Goal: Task Accomplishment & Management: Complete application form

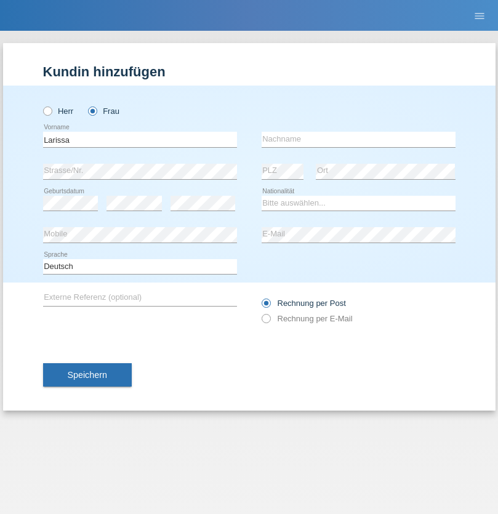
type input "Larissa"
click at [358, 139] on input "text" at bounding box center [359, 139] width 194 height 15
type input "Zymberi"
select select "CH"
select select "en"
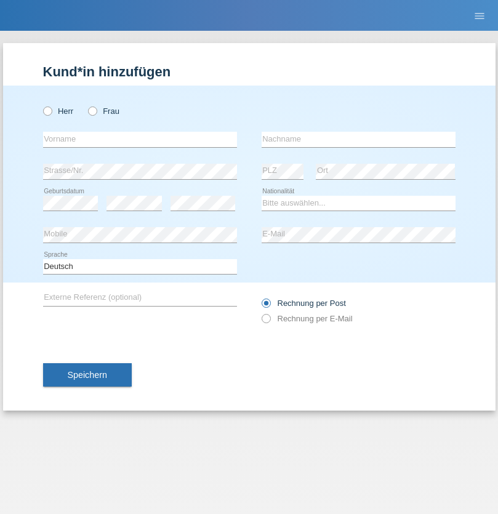
radio input "true"
click at [140, 139] on input "text" at bounding box center [140, 139] width 194 height 15
type input "Amjad"
click at [358, 139] on input "text" at bounding box center [359, 139] width 194 height 15
type input "Noori"
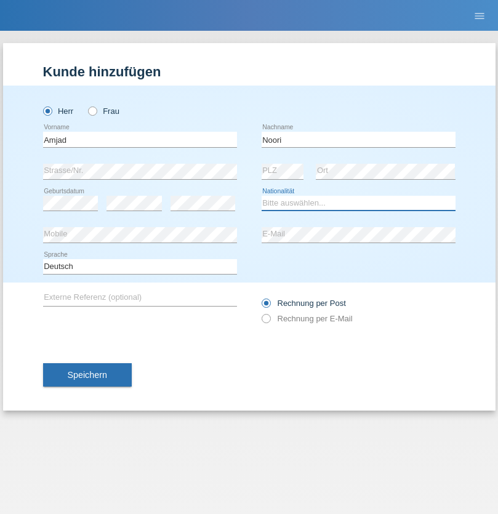
select select "AF"
select select "C"
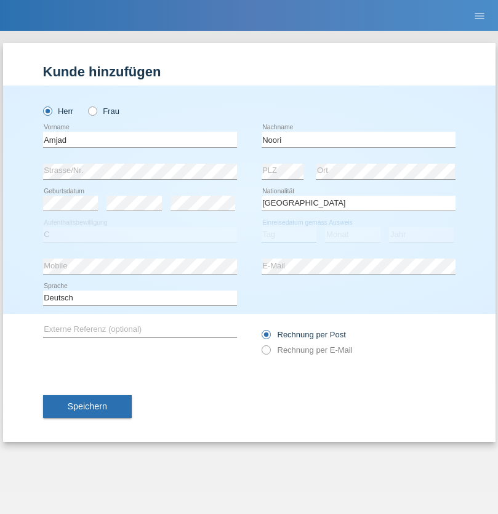
select select "01"
select select "2006"
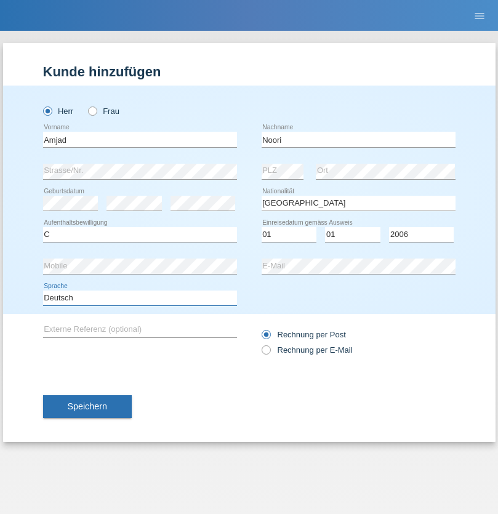
select select "en"
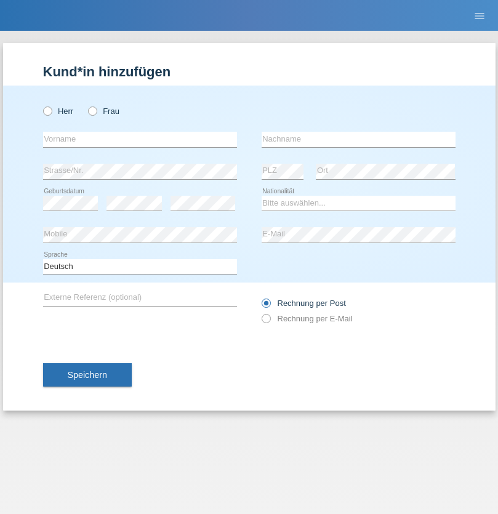
radio input "true"
click at [140, 139] on input "text" at bounding box center [140, 139] width 194 height 15
type input "Larissa"
click at [358, 139] on input "text" at bounding box center [359, 139] width 194 height 15
type input "zymberi"
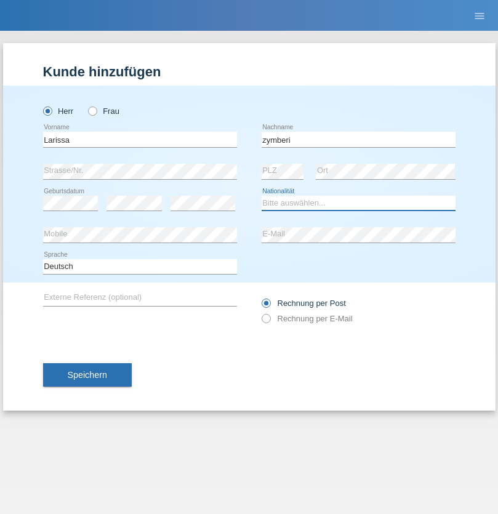
select select "CH"
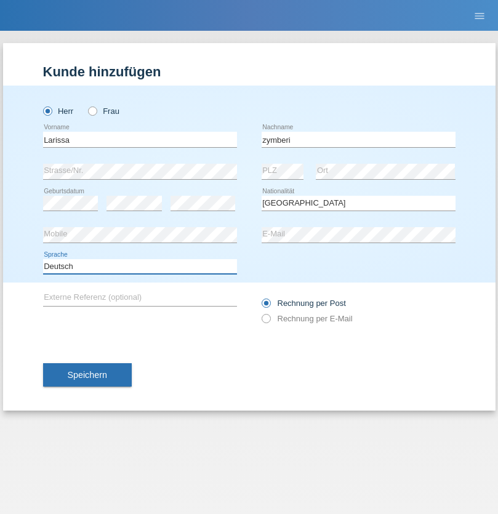
select select "en"
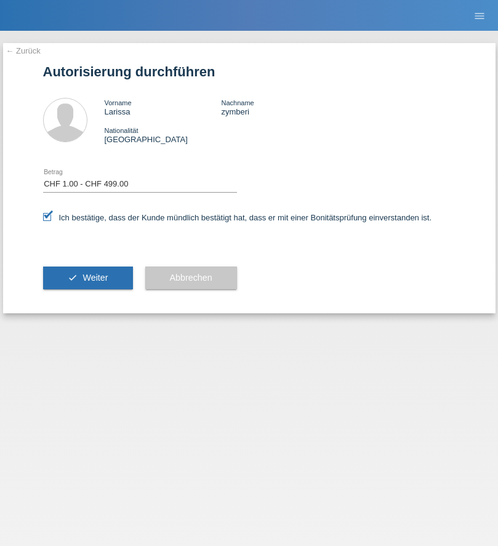
select select "1"
click at [87, 278] on span "Weiter" at bounding box center [94, 278] width 25 height 10
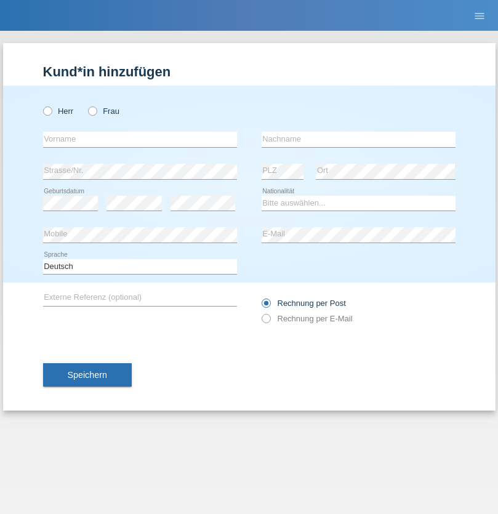
radio input "true"
click at [140, 139] on input "text" at bounding box center [140, 139] width 194 height 15
type input "Stefan"
click at [358, 139] on input "text" at bounding box center [359, 139] width 194 height 15
type input "Frei"
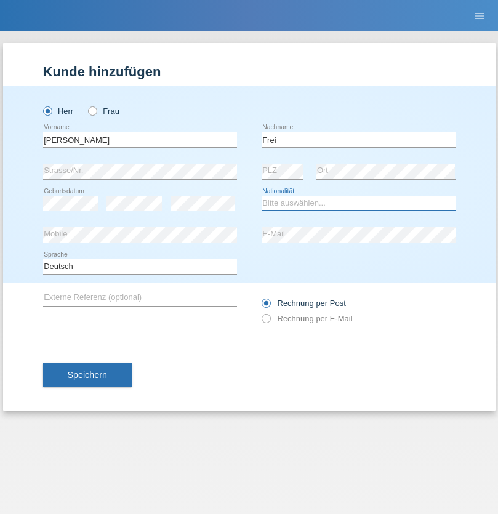
select select "CH"
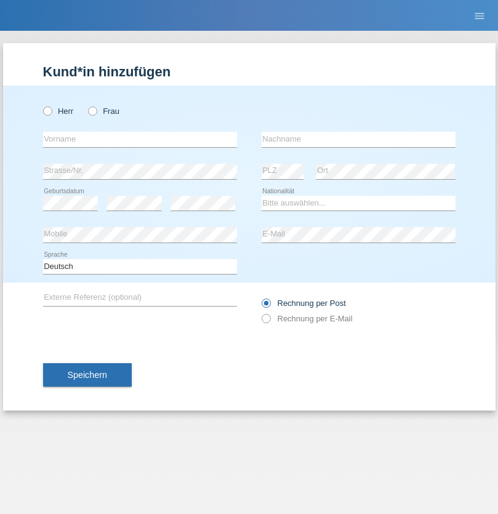
radio input "true"
click at [140, 139] on input "text" at bounding box center [140, 139] width 194 height 15
type input "agnertina"
click at [358, 139] on input "text" at bounding box center [359, 139] width 194 height 15
type input "noshaj"
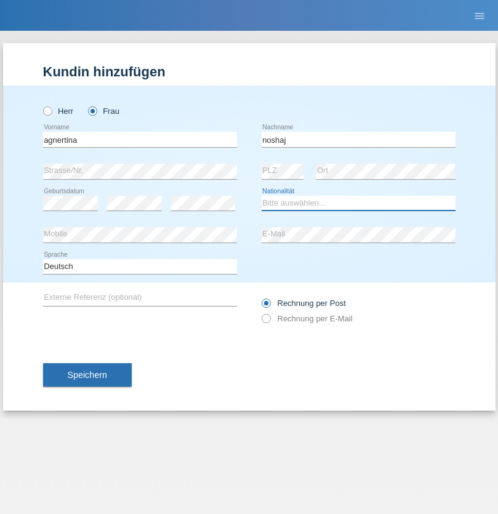
select select "NL"
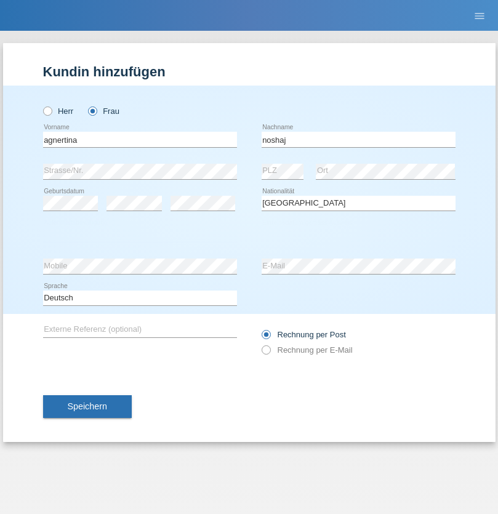
select select "C"
select select "01"
select select "08"
select select "2021"
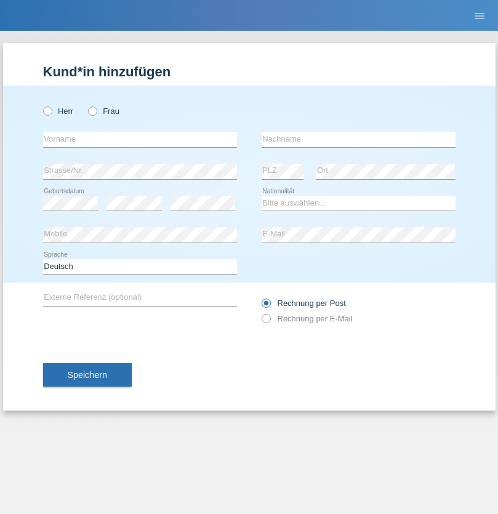
radio input "true"
click at [140, 139] on input "text" at bounding box center [140, 139] width 194 height 15
type input "bajram"
click at [358, 139] on input "text" at bounding box center [359, 139] width 194 height 15
type input "malluta"
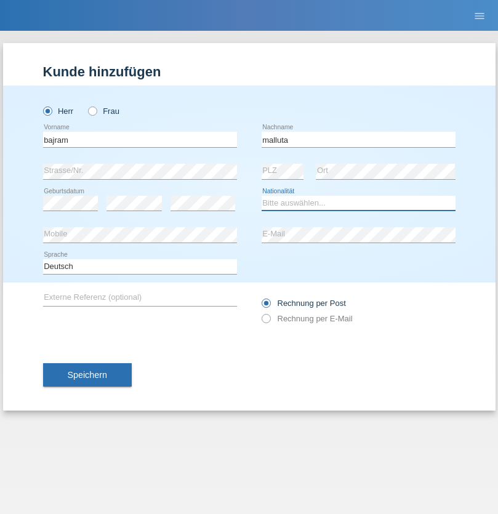
select select "CH"
radio input "true"
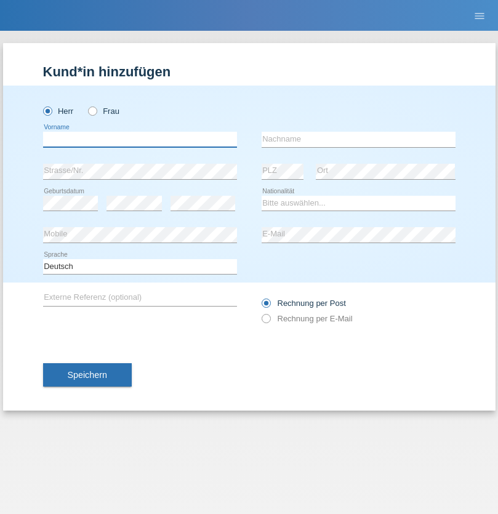
click at [140, 139] on input "text" at bounding box center [140, 139] width 194 height 15
type input "firat"
click at [358, 139] on input "text" at bounding box center [359, 139] width 194 height 15
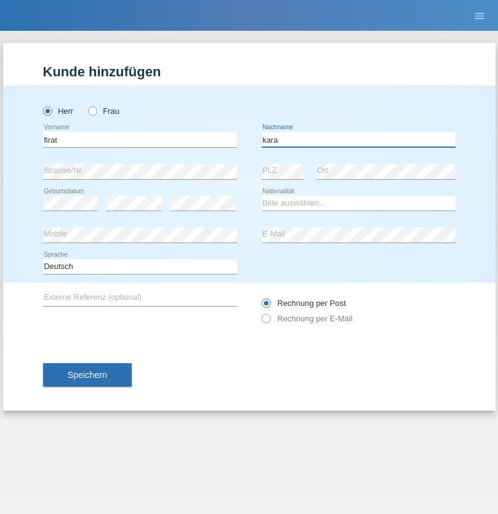
type input "kara"
select select "CH"
radio input "true"
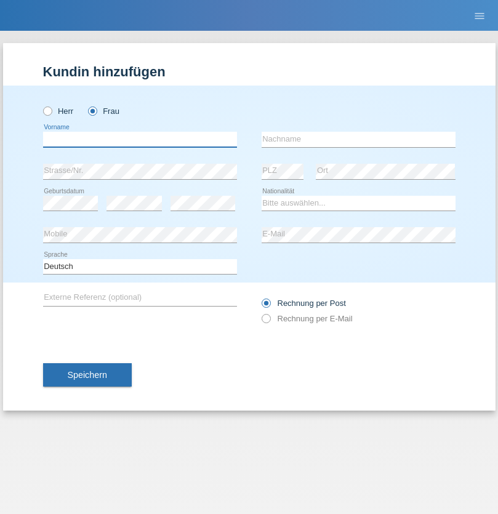
click at [140, 139] on input "text" at bounding box center [140, 139] width 194 height 15
type input "Dagmar"
click at [358, 139] on input "text" at bounding box center [359, 139] width 194 height 15
type input "Reusser"
select select "CH"
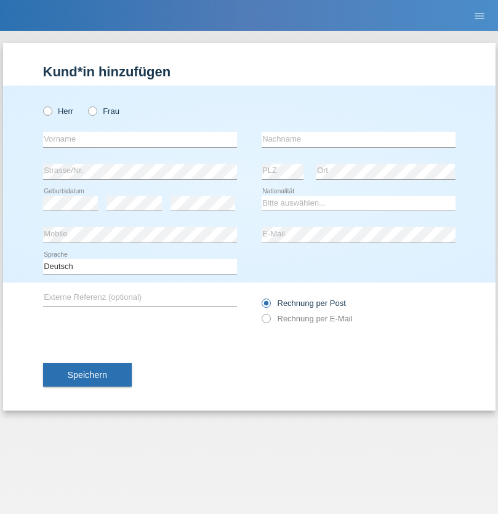
radio input "true"
click at [140, 139] on input "text" at bounding box center [140, 139] width 194 height 15
type input "Dunja"
click at [358, 139] on input "text" at bounding box center [359, 139] width 194 height 15
type input "Stefanko"
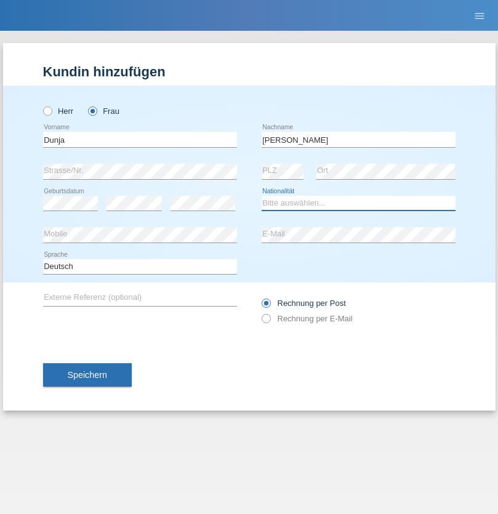
select select "HR"
select select "C"
select select "03"
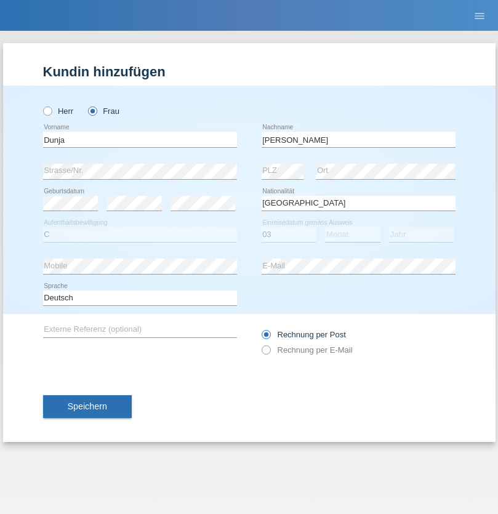
select select "09"
select select "2021"
